Goal: Information Seeking & Learning: Find contact information

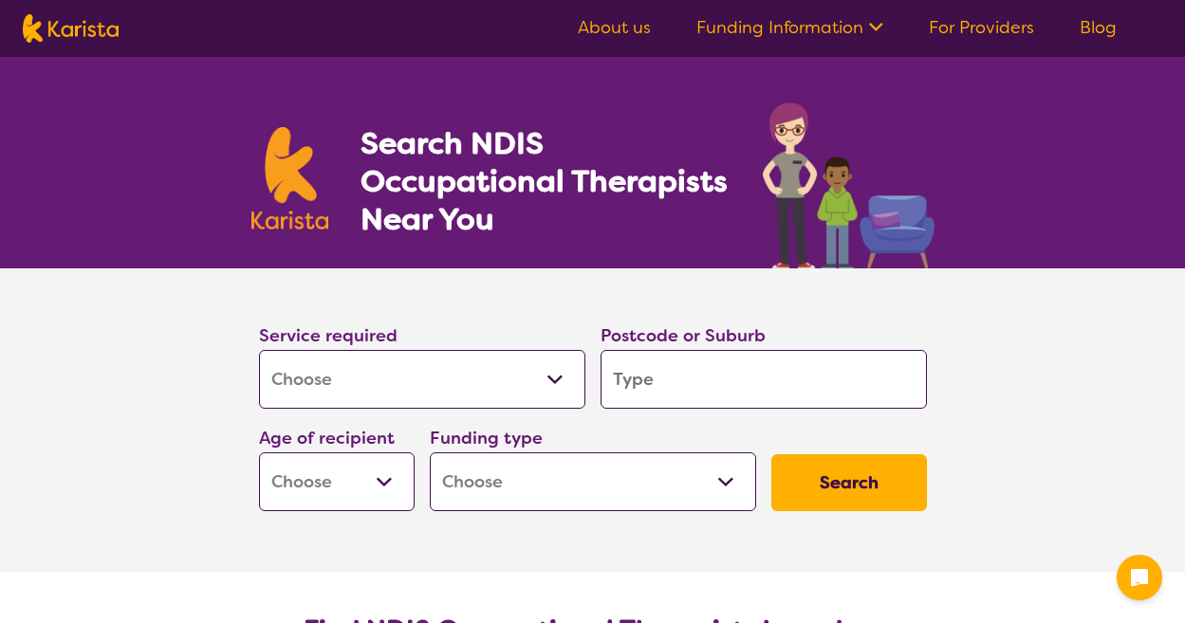
select select "[MEDICAL_DATA]"
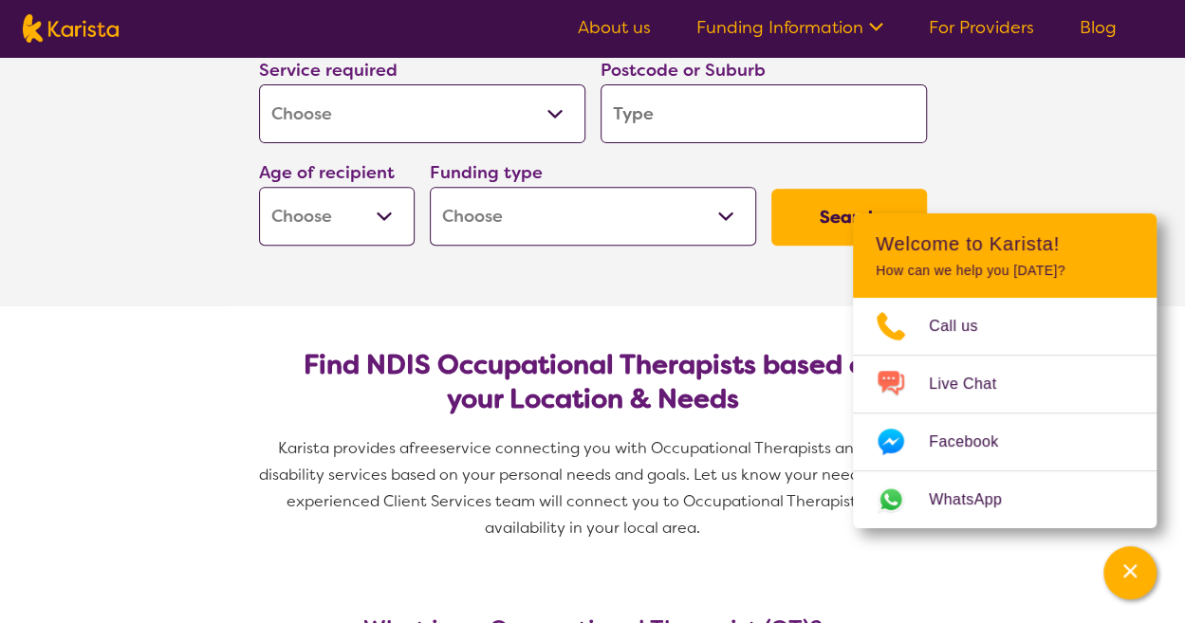
scroll to position [285, 0]
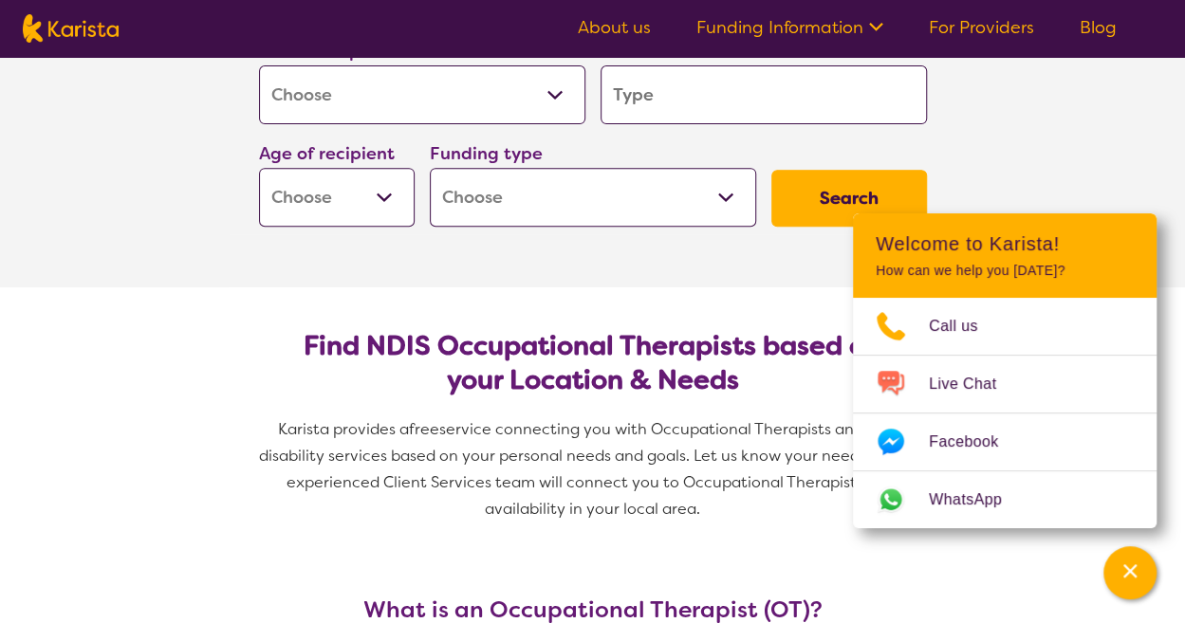
click at [681, 75] on input "search" at bounding box center [764, 94] width 326 height 59
type input "3"
type input "33"
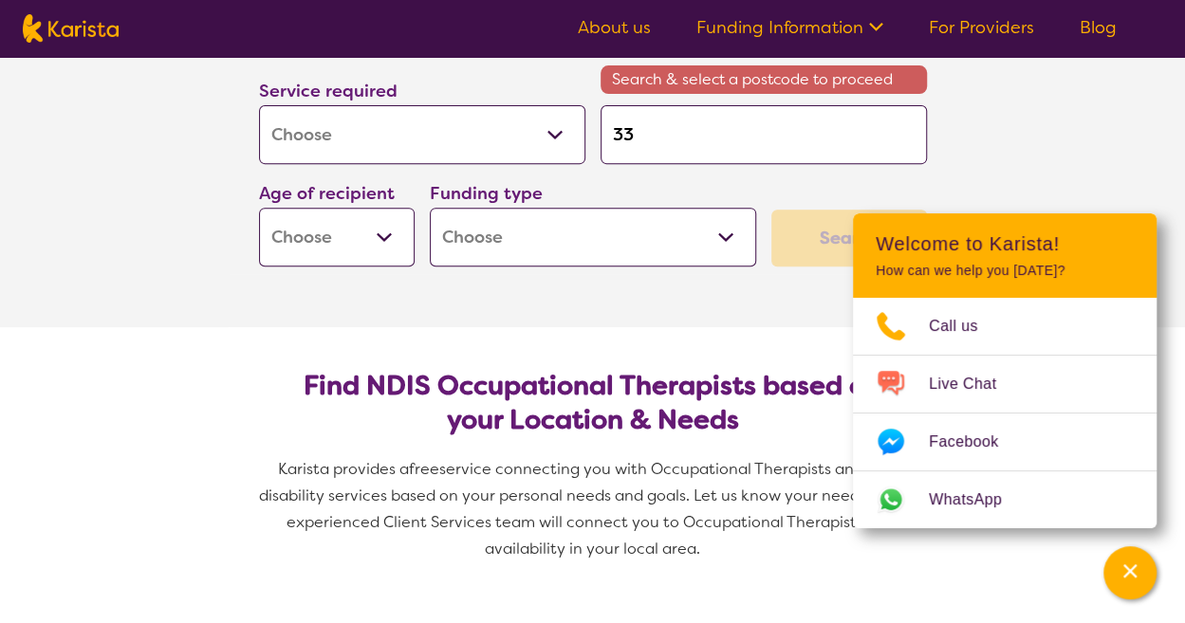
type input "335"
type input "3350"
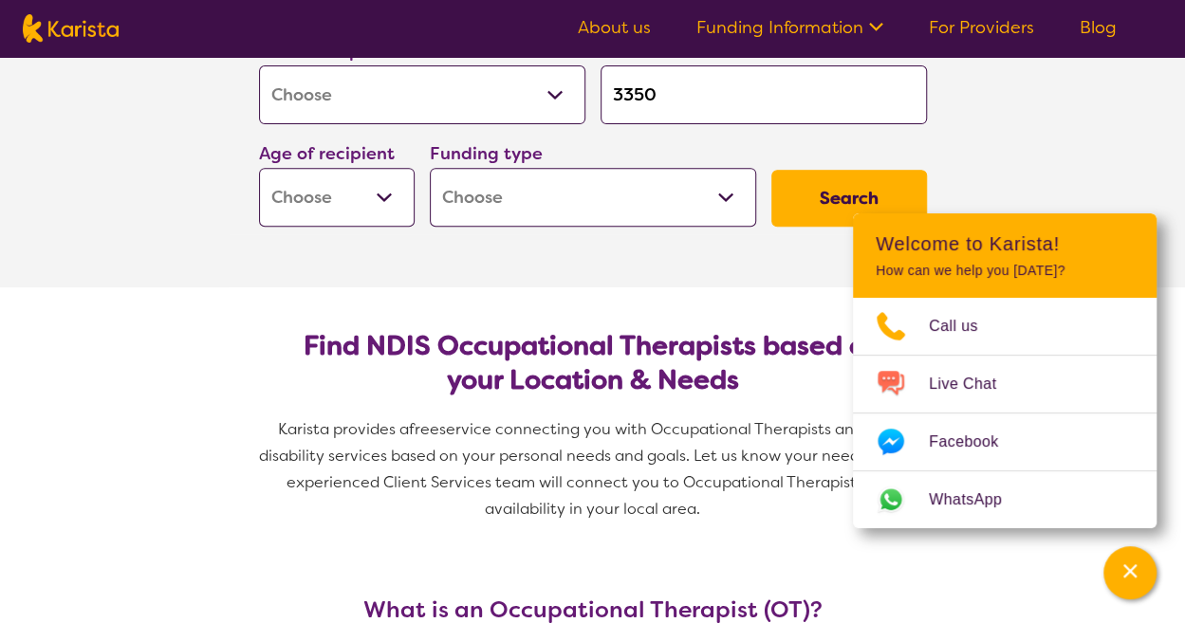
type input "3350"
click at [771, 170] on button "Search" at bounding box center [849, 198] width 156 height 57
click at [308, 208] on select "Early Childhood - 0 to 9 Child - 10 to 11 Adolescent - 12 to 17 Adult - 18 to 6…" at bounding box center [337, 197] width 156 height 59
select select "EC"
click at [259, 168] on select "Early Childhood - 0 to 9 Child - 10 to 11 Adolescent - 12 to 17 Adult - 18 to 6…" at bounding box center [337, 197] width 156 height 59
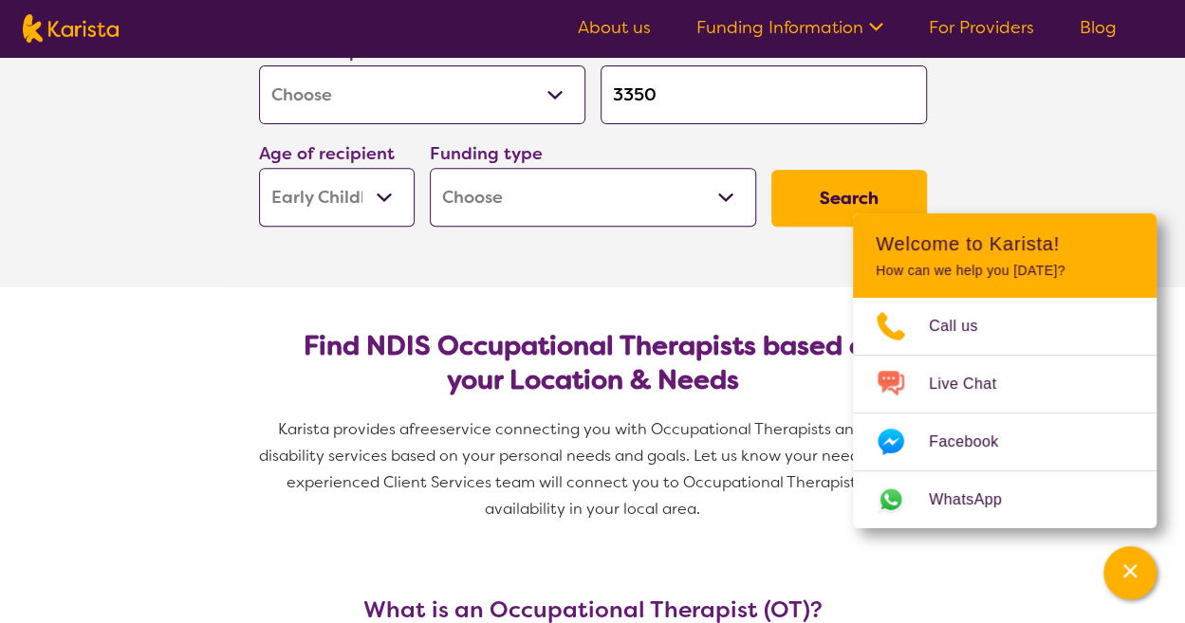
select select "EC"
drag, startPoint x: 490, startPoint y: 194, endPoint x: 520, endPoint y: 213, distance: 35.8
click at [490, 194] on select "Home Care Package (HCP) National Disability Insurance Scheme (NDIS) I don't know" at bounding box center [593, 197] width 326 height 59
select select "NDIS"
click at [430, 168] on select "Home Care Package (HCP) National Disability Insurance Scheme (NDIS) I don't know" at bounding box center [593, 197] width 326 height 59
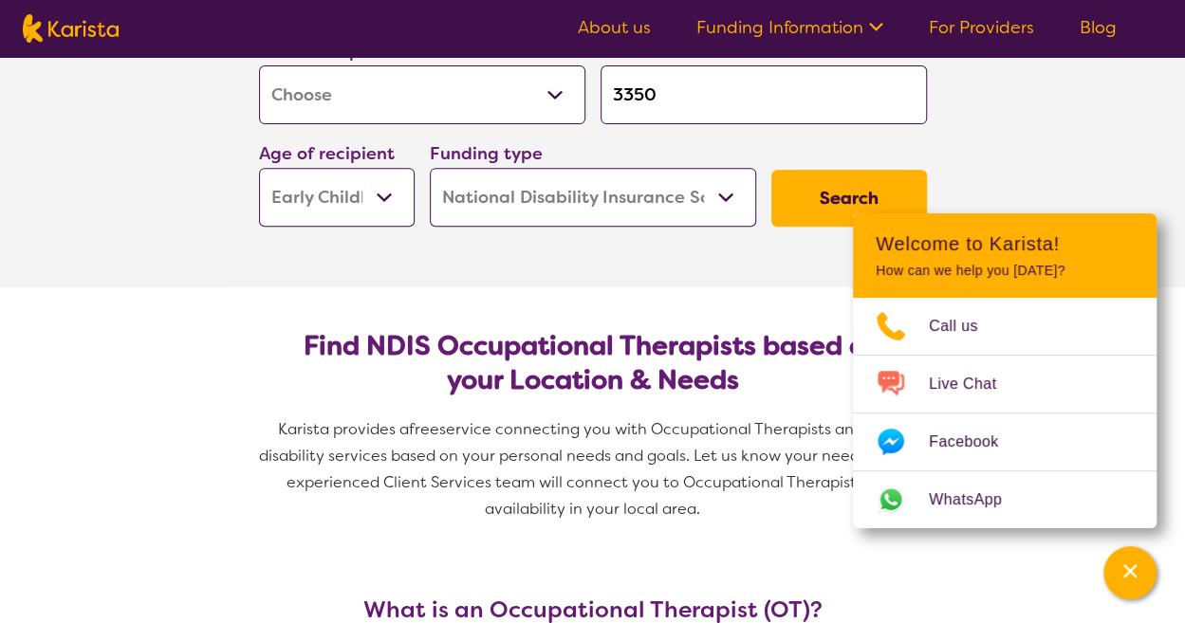
select select "NDIS"
click at [807, 194] on button "Search" at bounding box center [849, 198] width 156 height 57
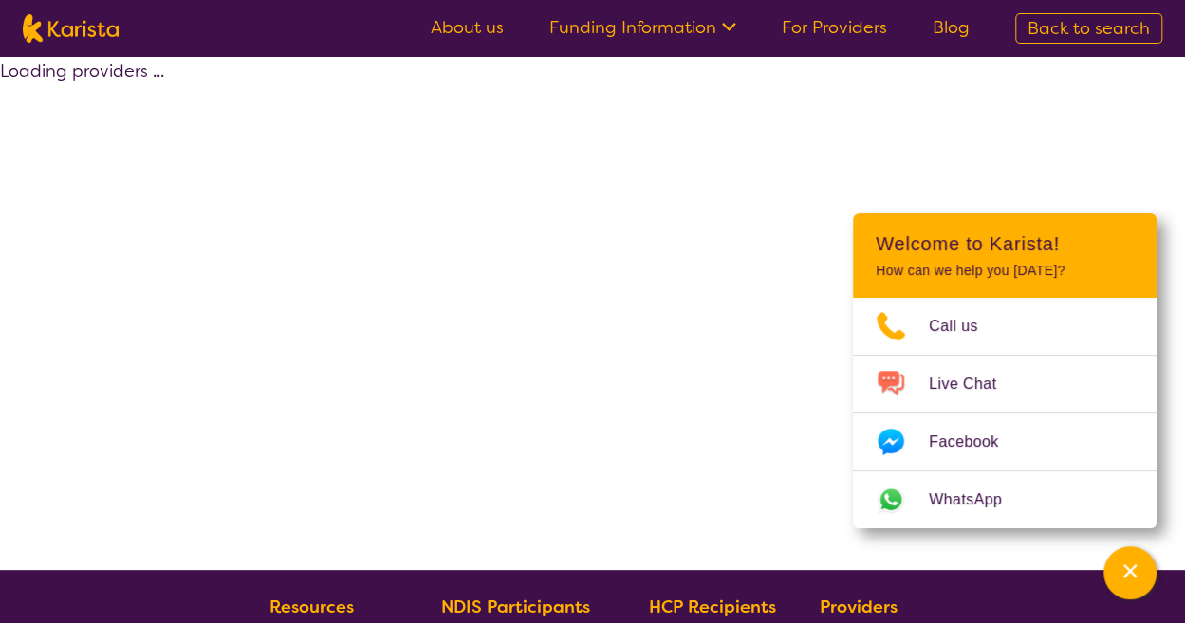
select select "by_score"
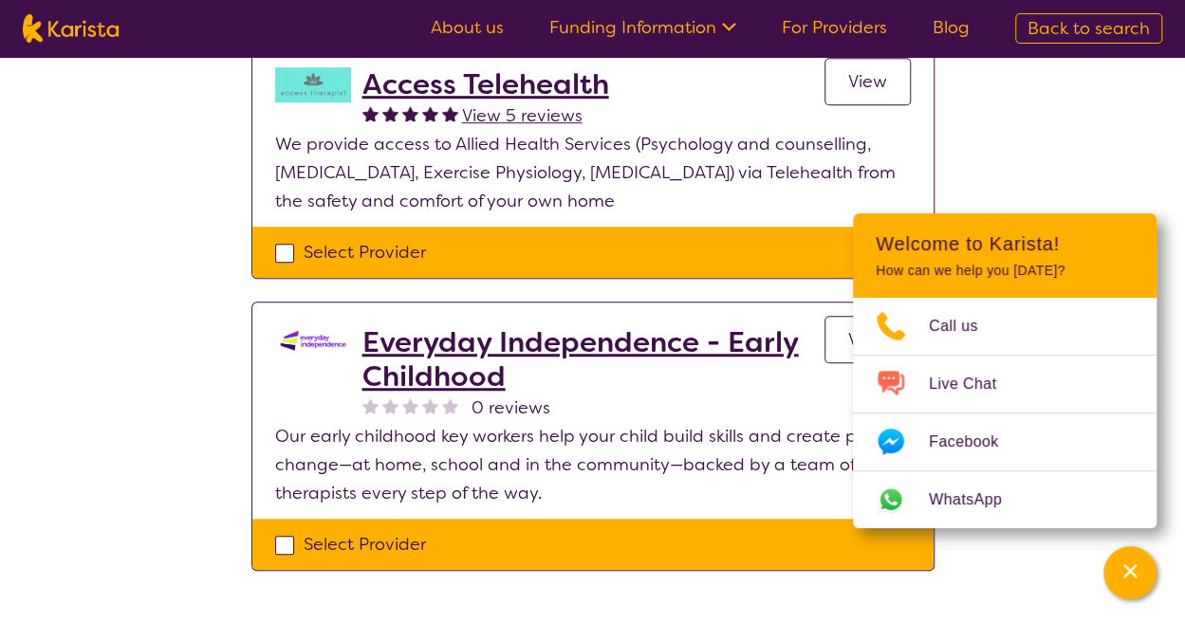
scroll to position [512, 0]
